Goal: Transaction & Acquisition: Obtain resource

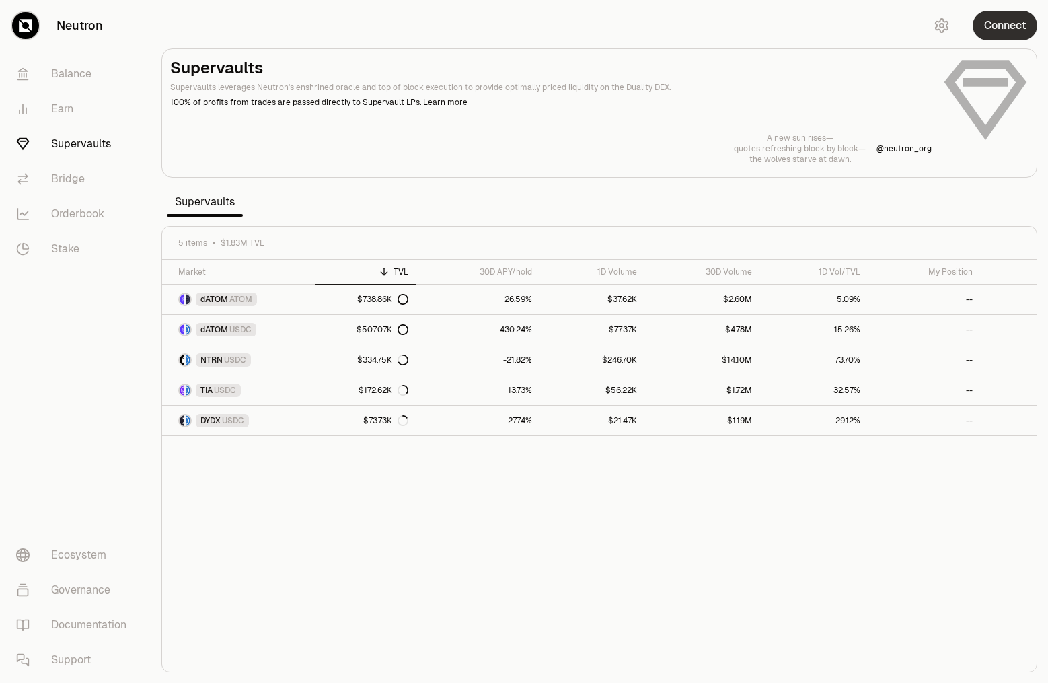
click at [1007, 28] on button "Connect" at bounding box center [1005, 26] width 65 height 30
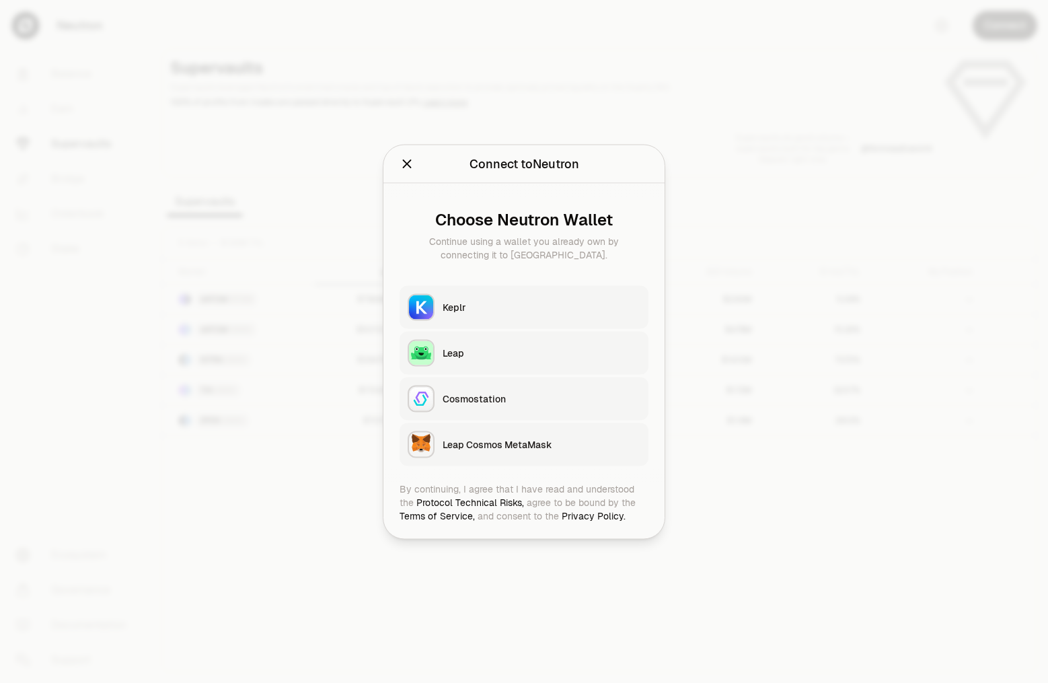
click at [481, 307] on div "Keplr" at bounding box center [542, 306] width 198 height 13
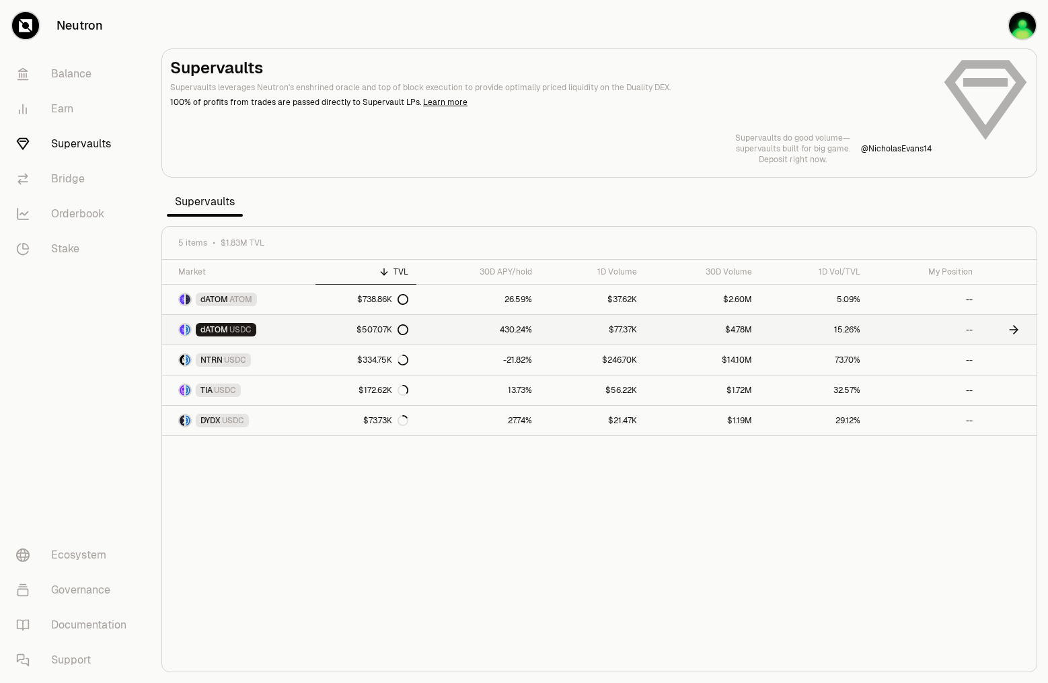
click at [288, 330] on link "dATOM USDC" at bounding box center [238, 330] width 153 height 30
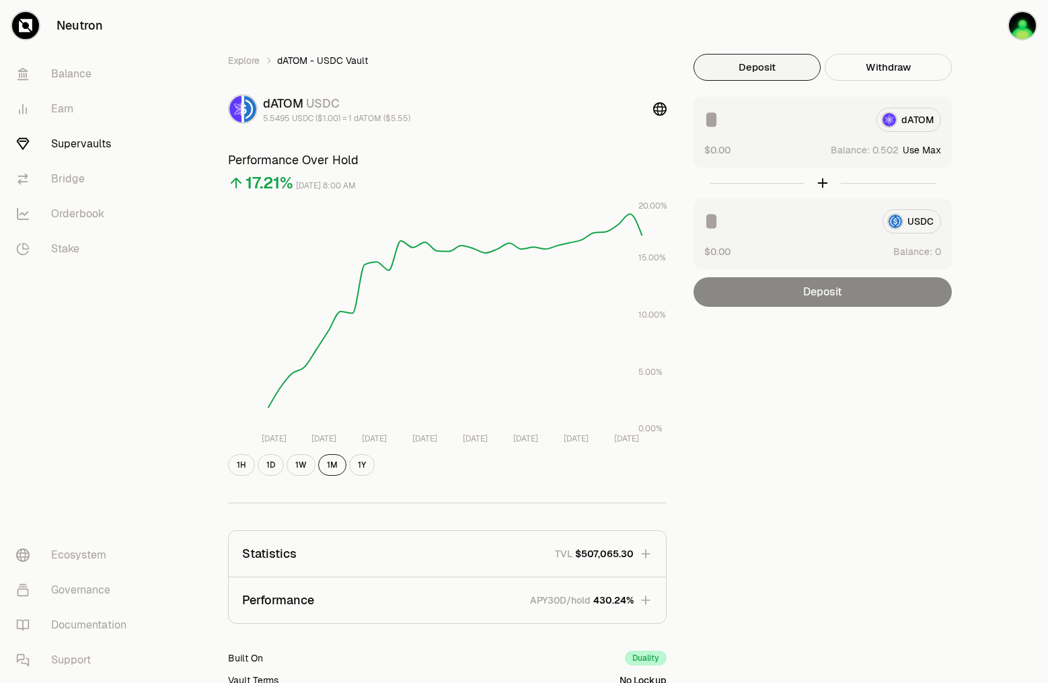
click at [933, 147] on button "Use Max" at bounding box center [922, 149] width 38 height 13
type input "********"
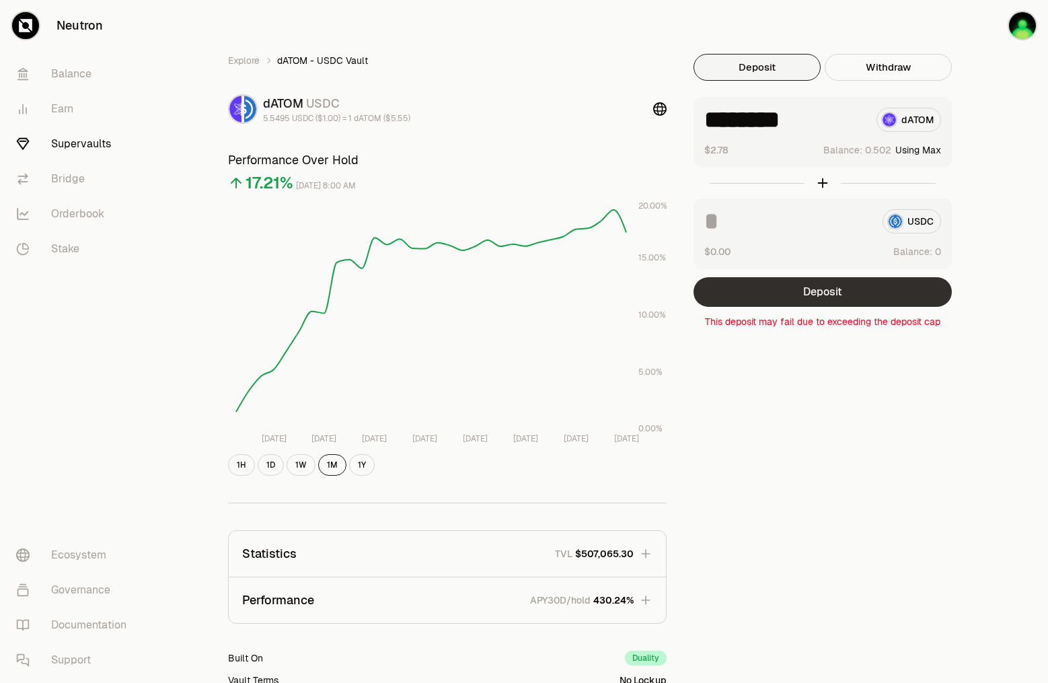
click at [840, 292] on button "Deposit" at bounding box center [823, 292] width 258 height 30
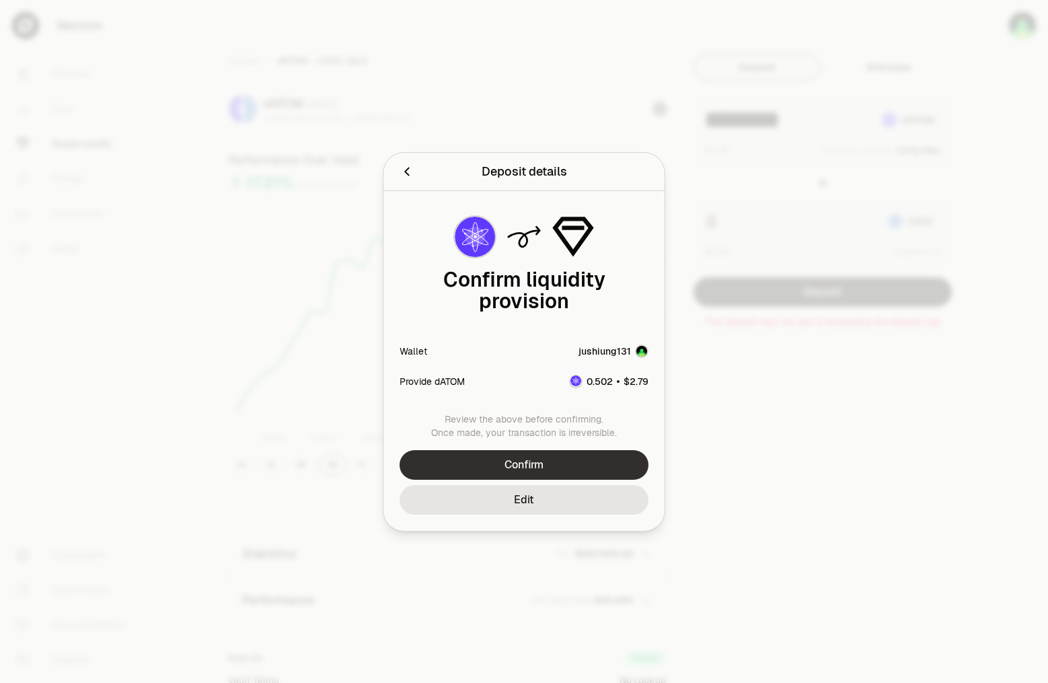
click at [549, 450] on button "Confirm" at bounding box center [524, 465] width 249 height 30
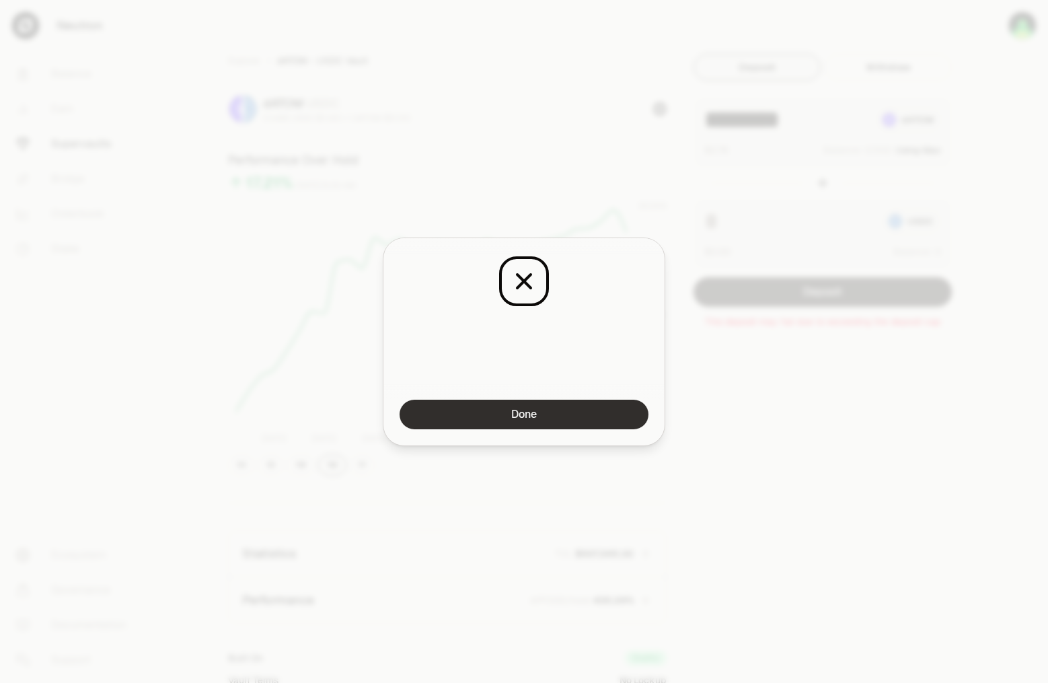
click at [548, 425] on button "Done" at bounding box center [524, 415] width 249 height 30
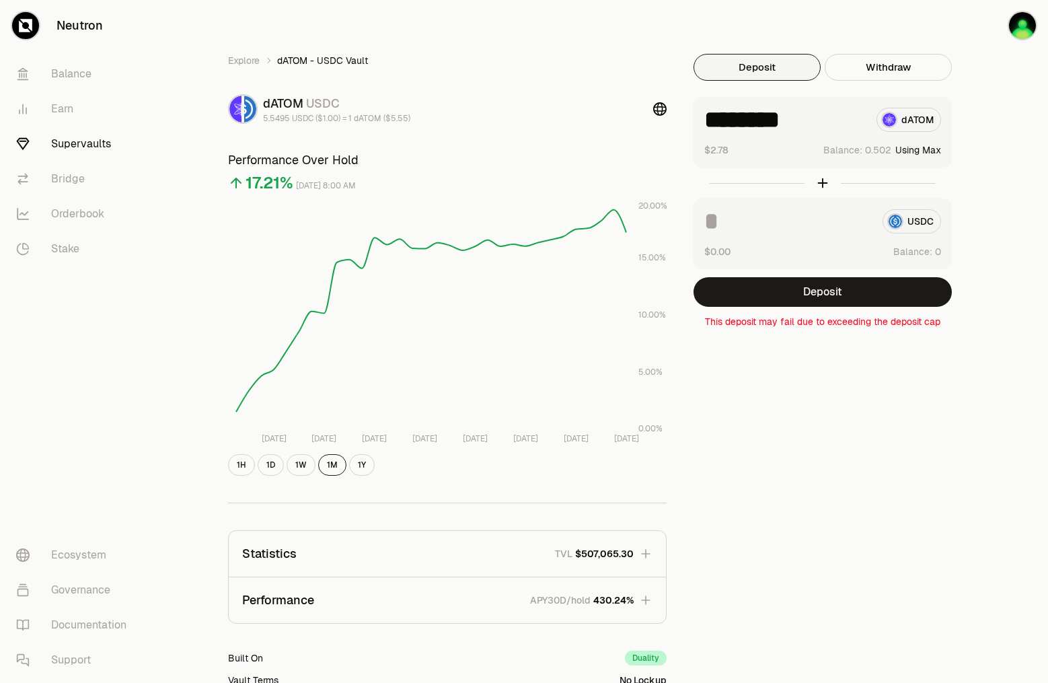
click at [802, 412] on div "Explore dATOM - USDC Vault dATOM USDC 5.5495 USDC ($1.00) = 1 dATOM ($5.55) Per…" at bounding box center [599, 435] width 775 height 763
click at [802, 411] on div "Explore dATOM - USDC Vault dATOM USDC 5.5495 USDC ($1.00) = 1 dATOM ($5.55) Per…" at bounding box center [599, 435] width 775 height 763
click at [78, 70] on link "Balance" at bounding box center [75, 74] width 140 height 35
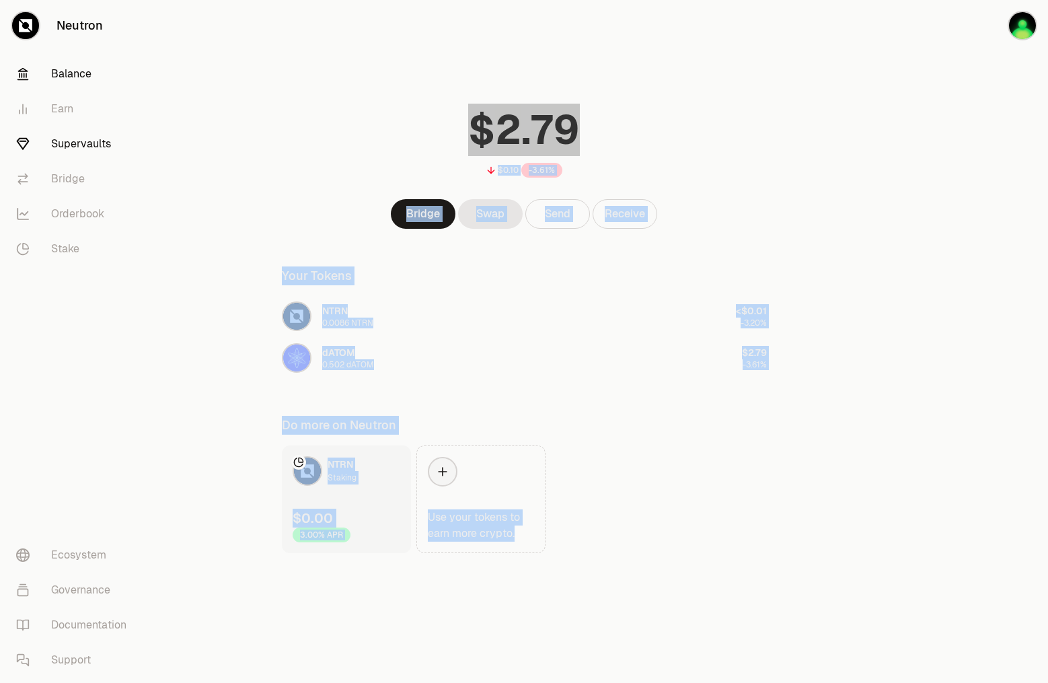
click at [63, 141] on link "Supervaults" at bounding box center [75, 143] width 140 height 35
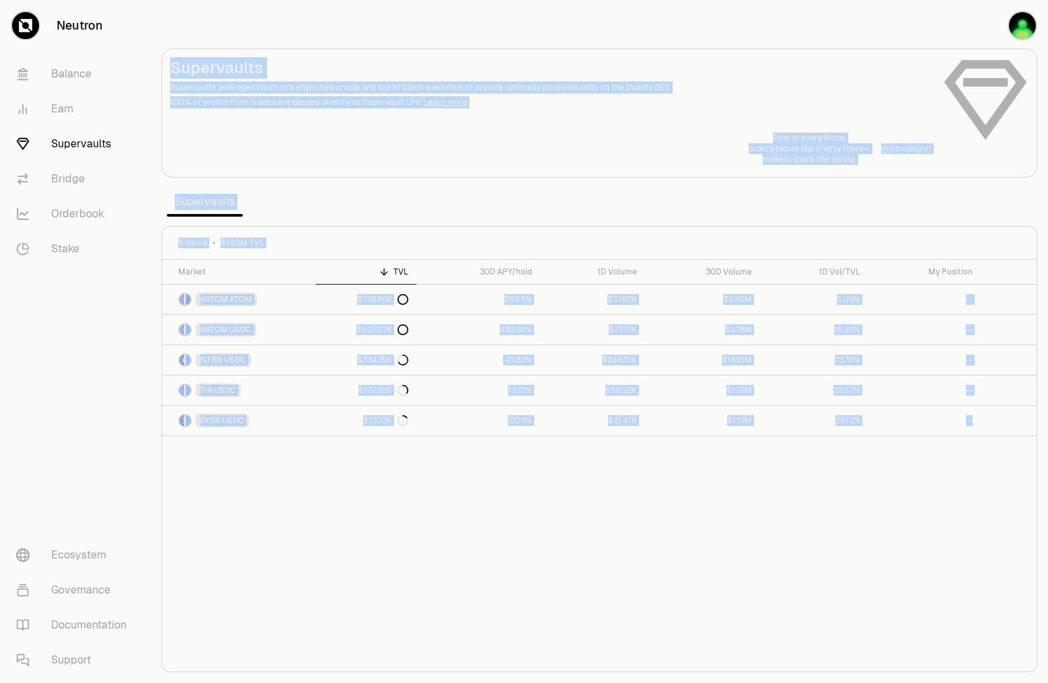
click at [529, 140] on div "First in every block, orders bloom like cherry trees— makers share the spring. …" at bounding box center [599, 149] width 859 height 32
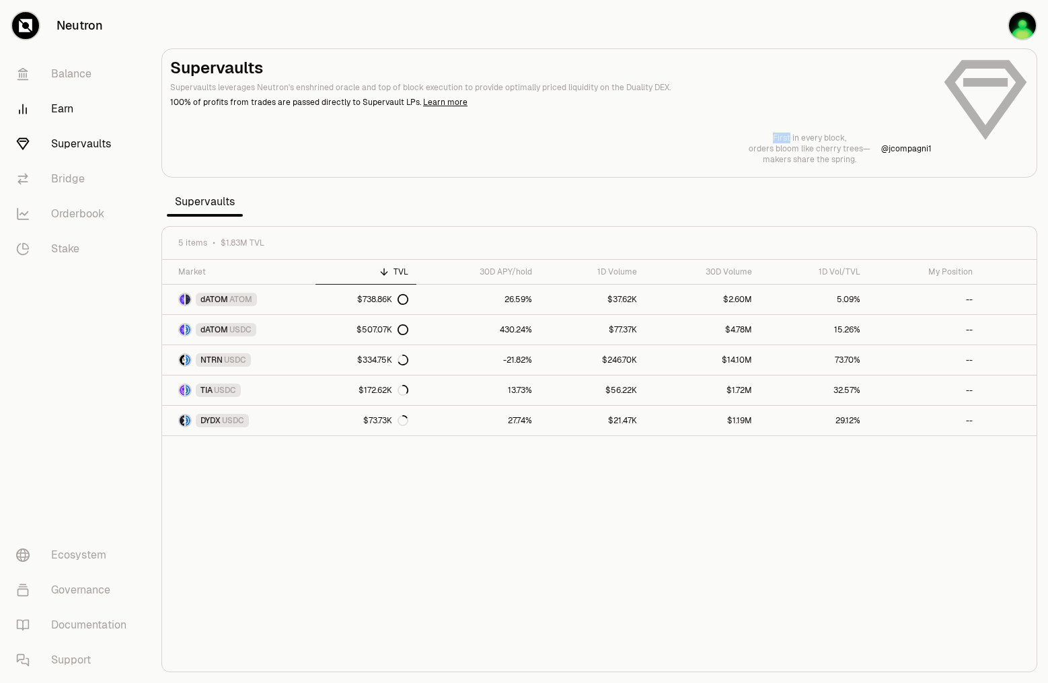
click at [65, 107] on link "Earn" at bounding box center [75, 109] width 140 height 35
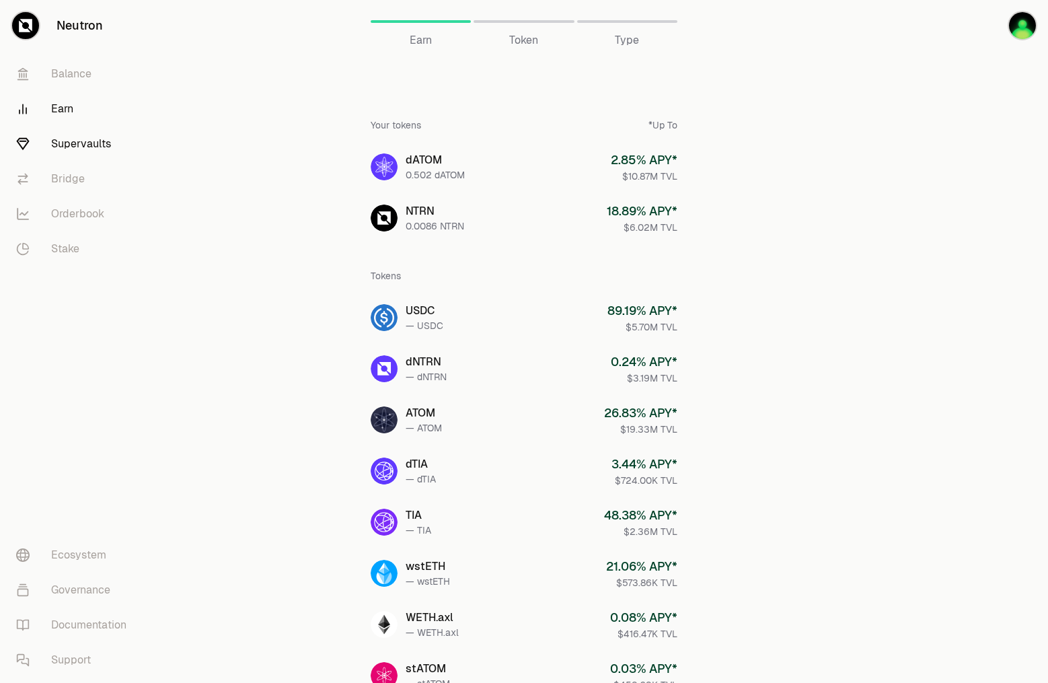
click at [71, 147] on link "Supervaults" at bounding box center [75, 143] width 140 height 35
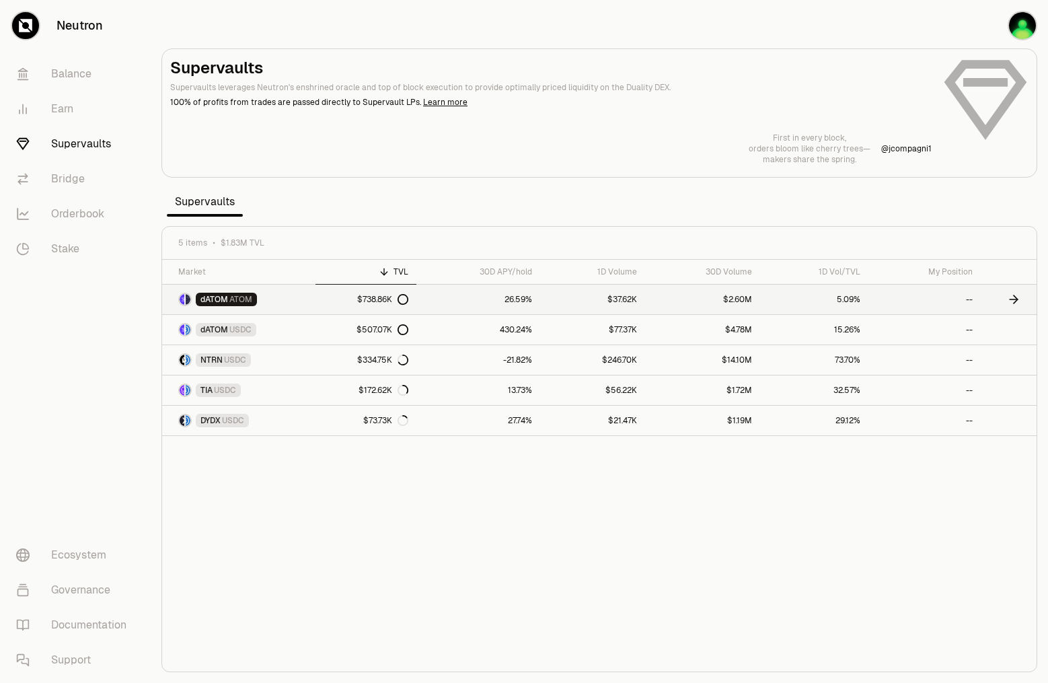
click at [300, 300] on link "dATOM ATOM" at bounding box center [238, 300] width 153 height 30
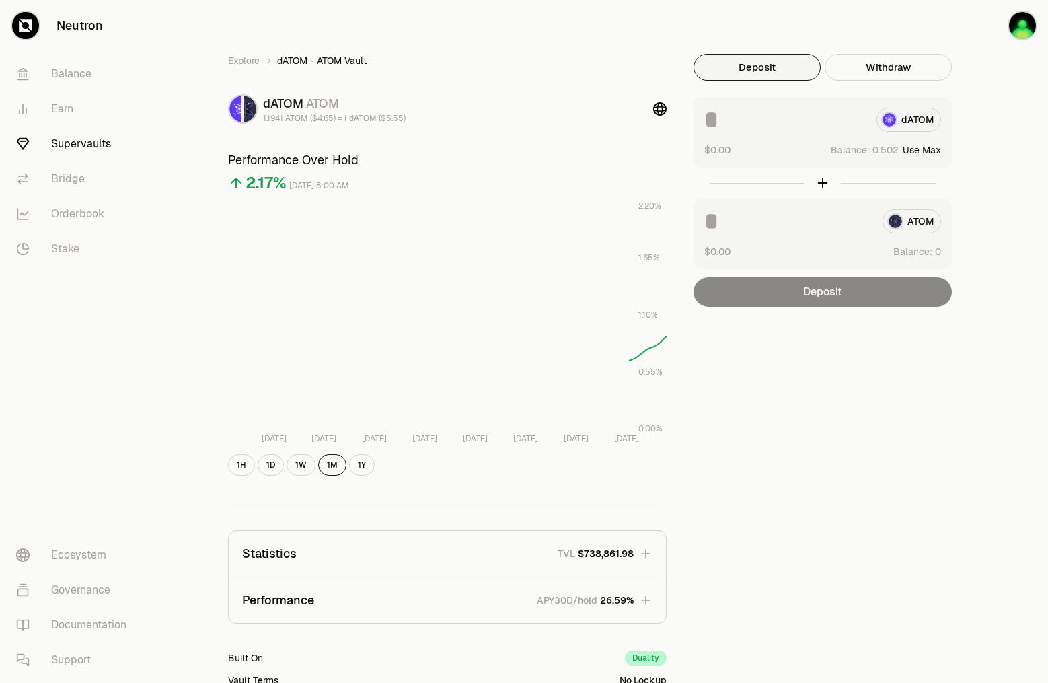
click at [921, 145] on button "Use Max" at bounding box center [922, 149] width 38 height 13
type input "********"
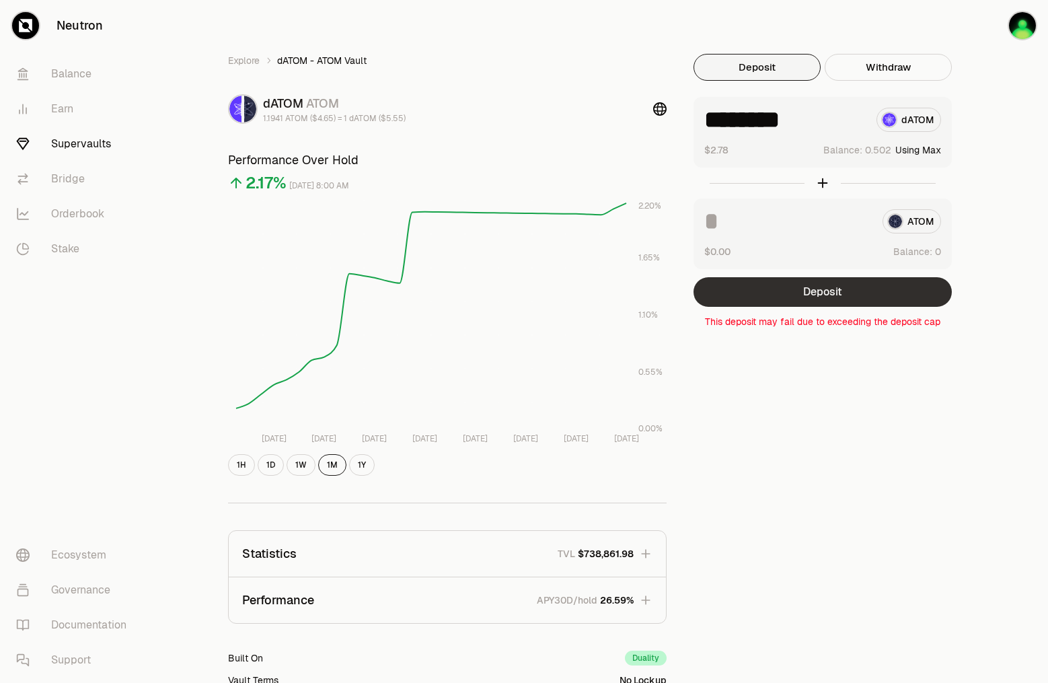
click at [836, 286] on button "Deposit" at bounding box center [823, 292] width 258 height 30
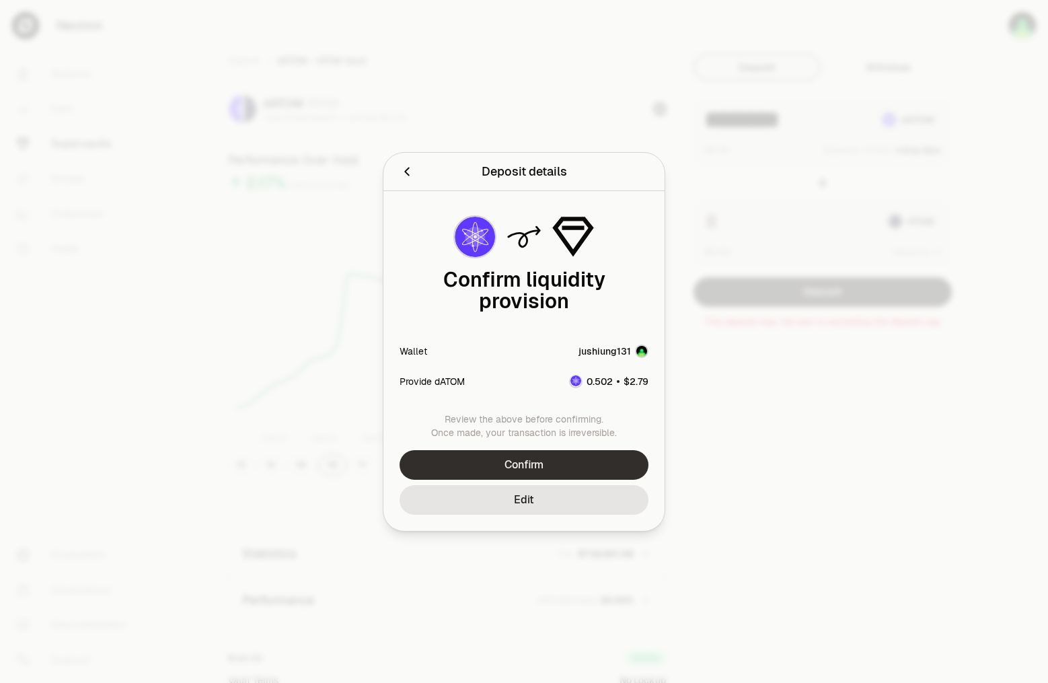
click at [556, 450] on button "Confirm" at bounding box center [524, 465] width 249 height 30
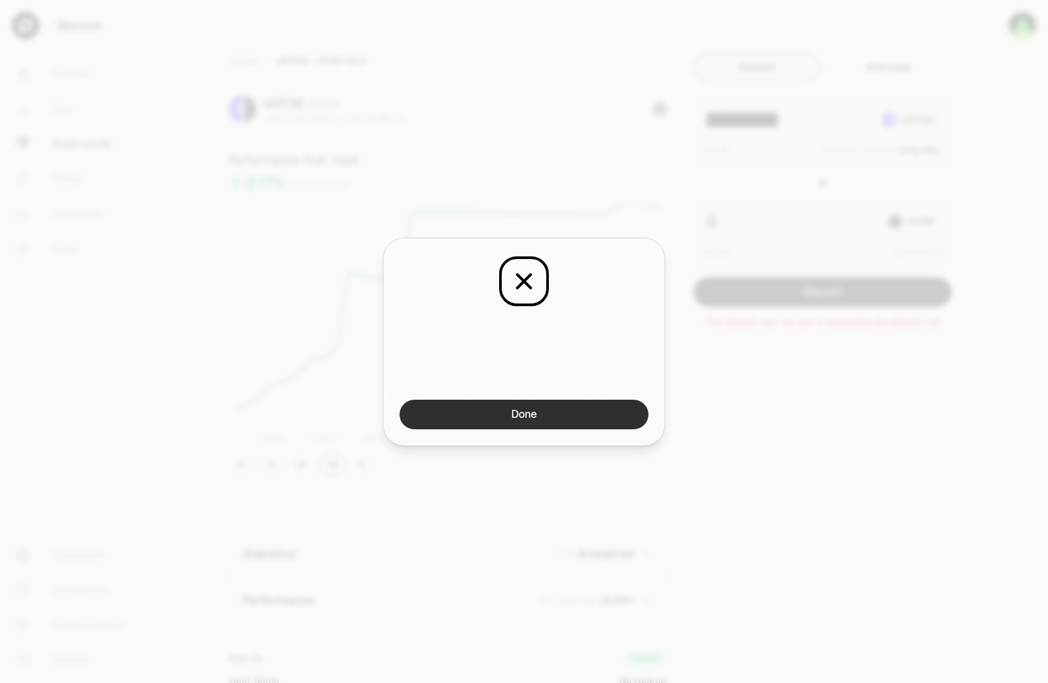
click at [545, 419] on button "Done" at bounding box center [524, 415] width 249 height 30
